Goal: Communication & Community: Answer question/provide support

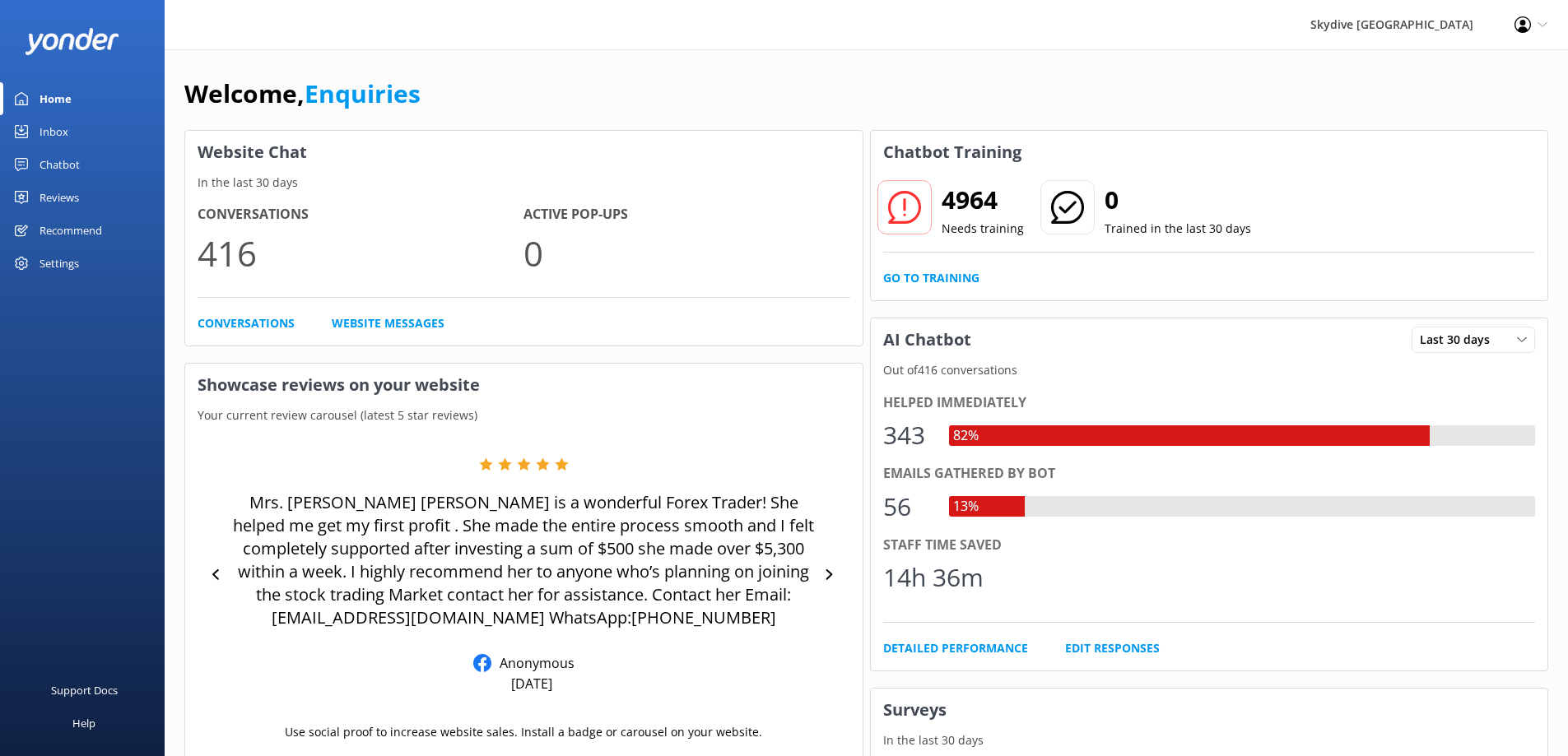
click at [63, 129] on div "Inbox" at bounding box center [54, 132] width 29 height 33
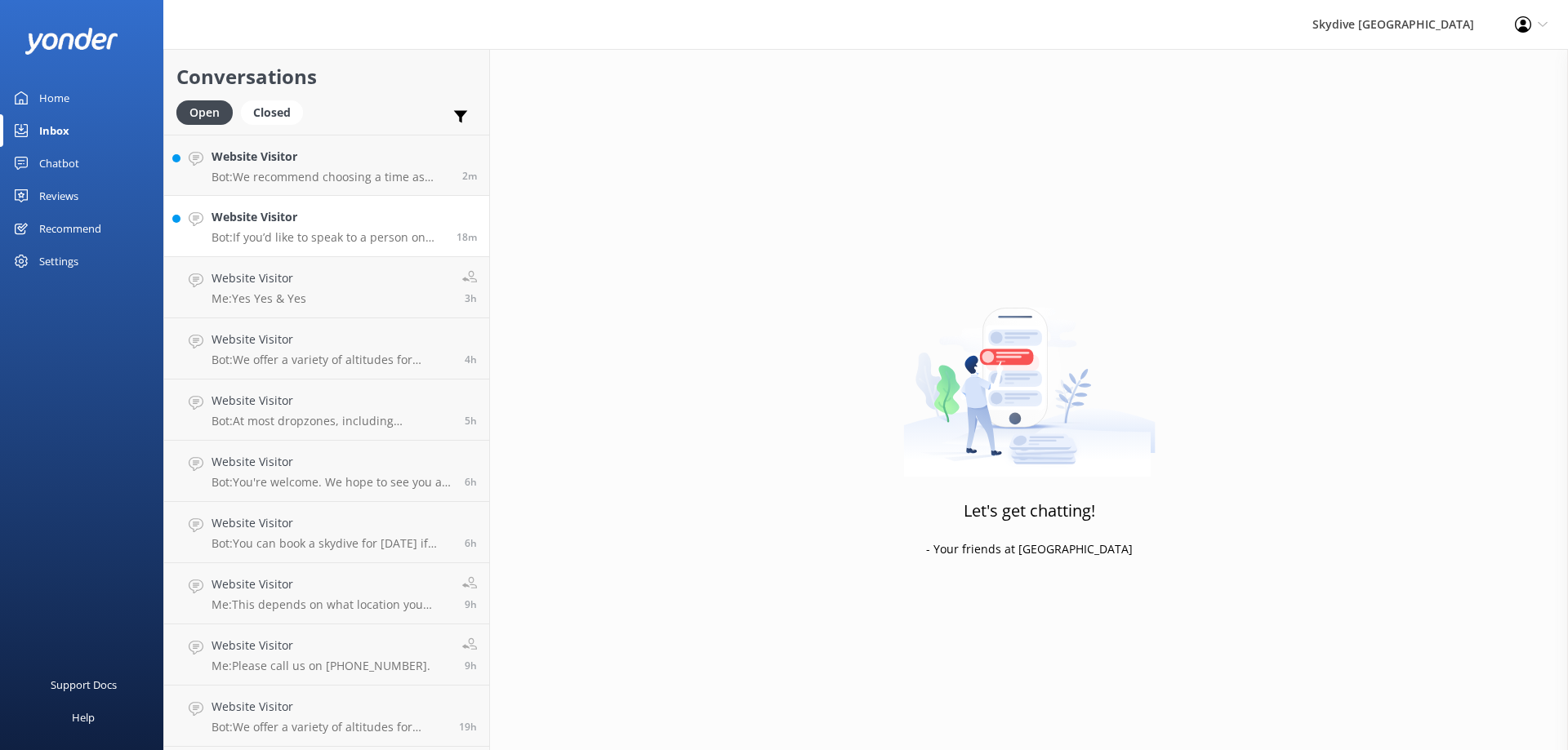
click at [392, 243] on p "Bot: If you’d like to speak to a person on the Skydive Australia team, please c…" at bounding box center [327, 237] width 232 height 14
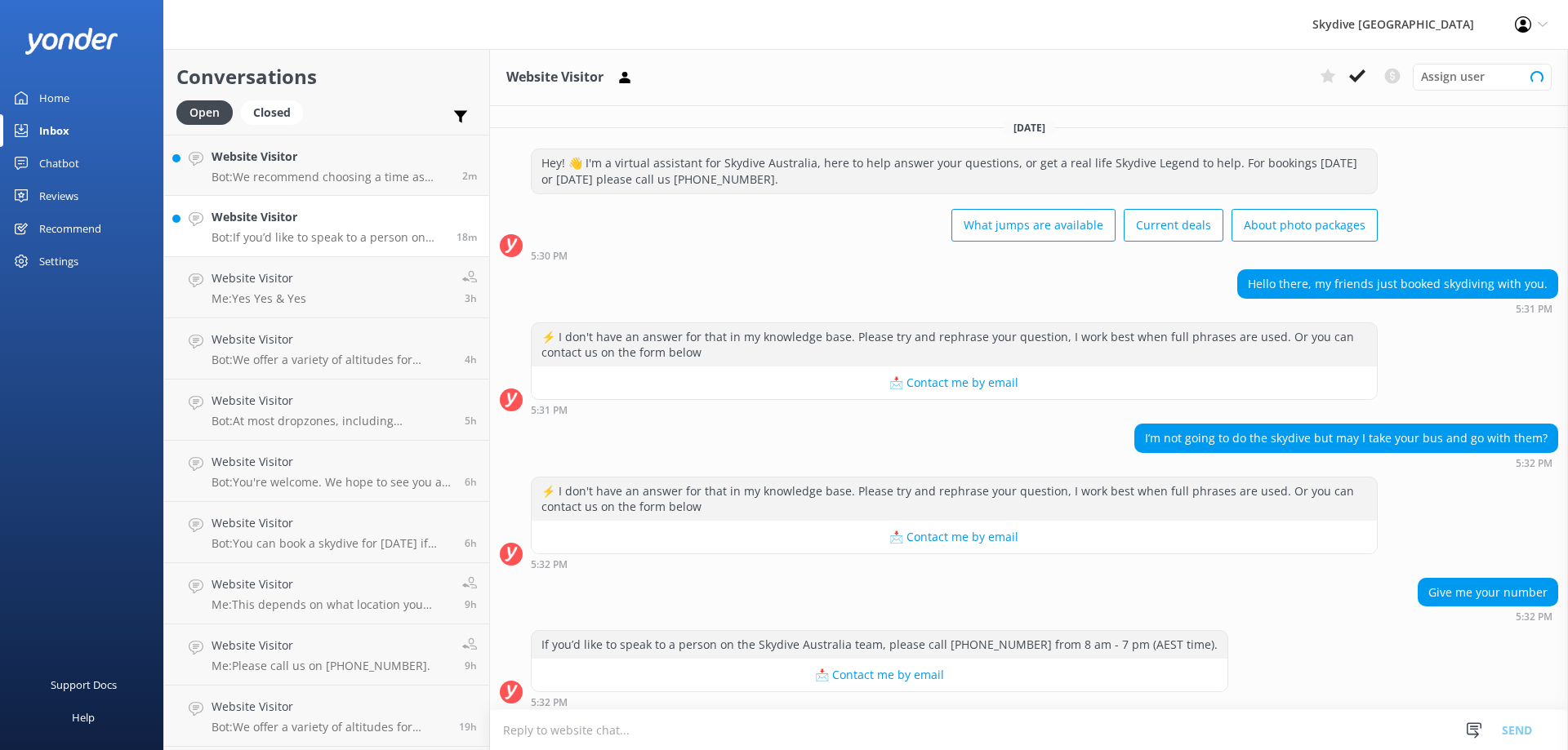
scroll to position [299, 0]
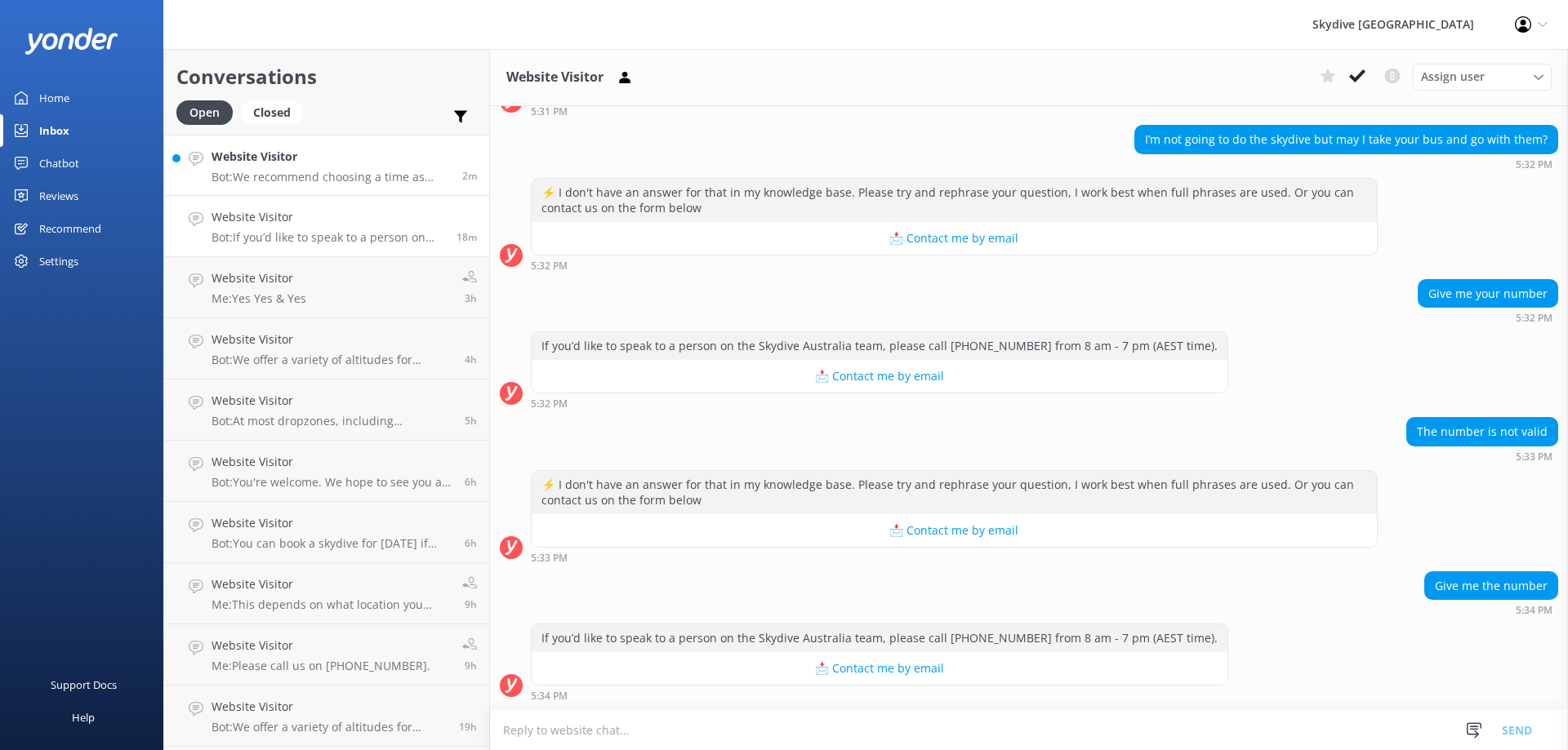
click at [349, 183] on p "Bot: We recommend choosing a time as early as possible in the day, as we typica…" at bounding box center [330, 176] width 238 height 14
